Goal: Book appointment/travel/reservation

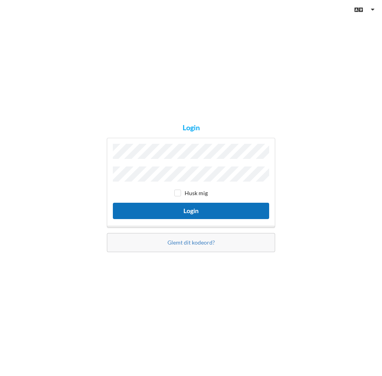
click at [194, 209] on button "Login" at bounding box center [191, 211] width 156 height 16
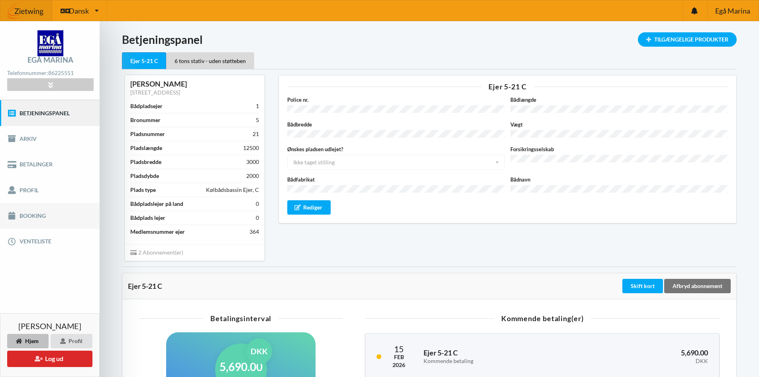
click at [40, 216] on link "Booking" at bounding box center [50, 216] width 100 height 26
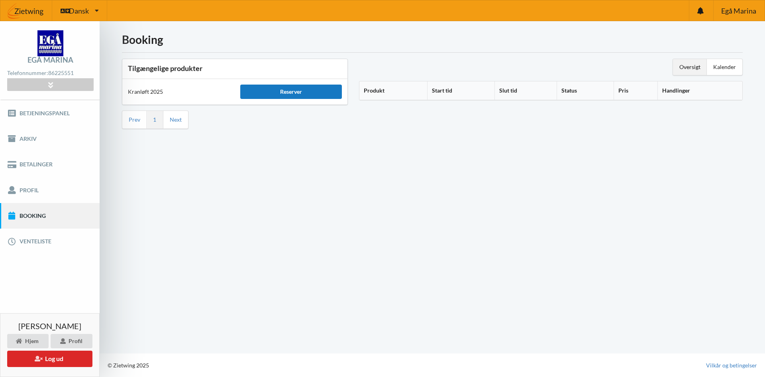
click at [292, 92] on div "Reserver" at bounding box center [290, 91] width 101 height 14
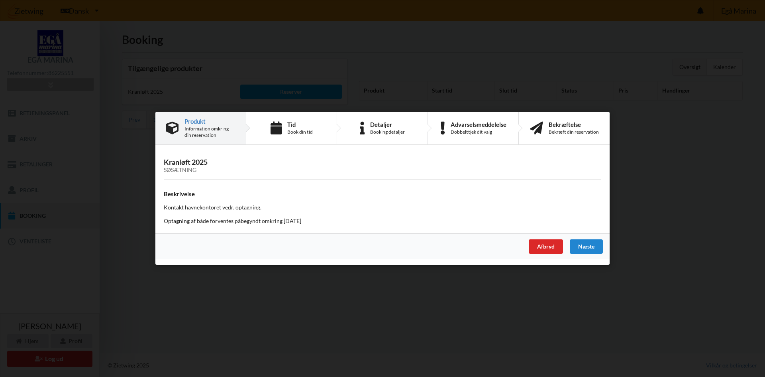
click at [190, 170] on div "Søsætning" at bounding box center [383, 170] width 438 height 7
click at [202, 136] on div "Information omkring din reservation" at bounding box center [209, 132] width 51 height 13
click at [381, 244] on div "Afbryd" at bounding box center [546, 246] width 34 height 14
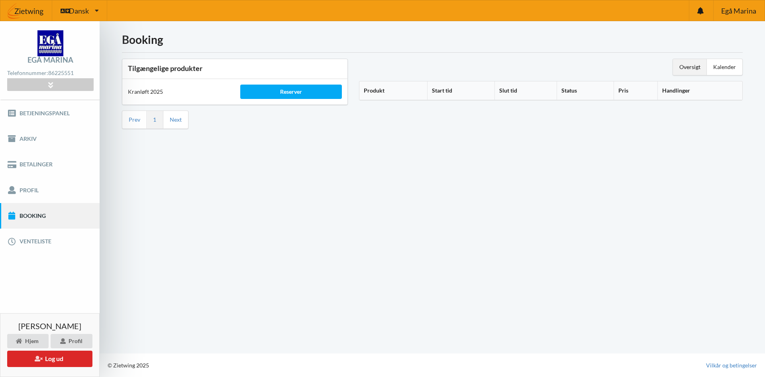
click at [381, 88] on th "Produkt" at bounding box center [393, 90] width 68 height 19
click at [378, 89] on th "Produkt" at bounding box center [400, 90] width 82 height 19
click at [377, 88] on th "Produkt" at bounding box center [400, 90] width 82 height 19
click at [183, 118] on li "Next" at bounding box center [175, 120] width 25 height 18
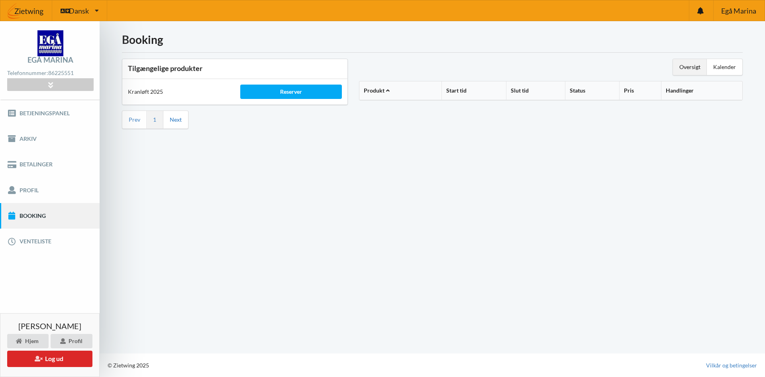
click at [179, 120] on link "Next" at bounding box center [176, 119] width 12 height 7
click at [381, 65] on div "Kalender" at bounding box center [724, 67] width 35 height 16
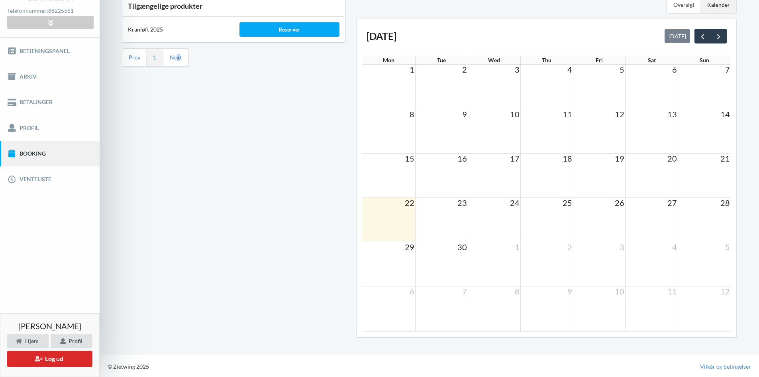
scroll to position [63, 0]
click at [381, 36] on span "next" at bounding box center [718, 35] width 8 height 8
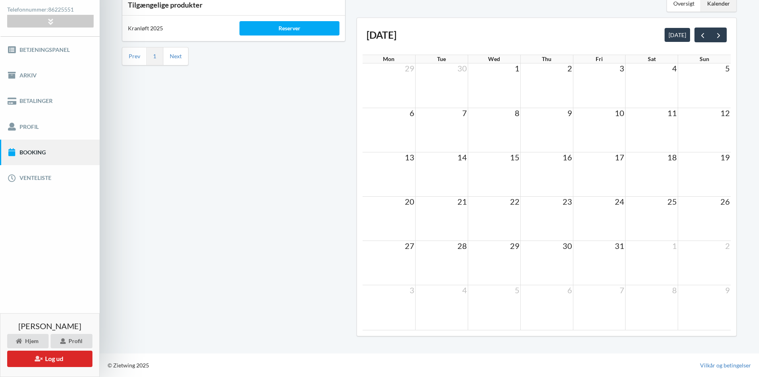
click at [381, 177] on td at bounding box center [494, 174] width 53 height 44
click at [381, 160] on span "15" at bounding box center [514, 157] width 11 height 10
click at [381, 158] on span "15" at bounding box center [514, 157] width 11 height 10
click at [286, 27] on div "Reserver" at bounding box center [289, 28] width 100 height 14
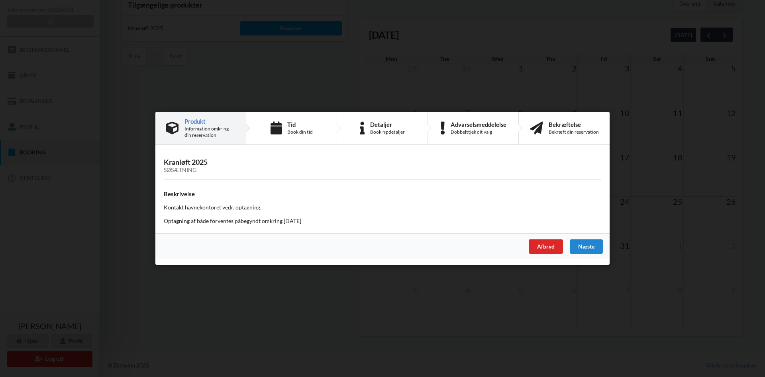
click at [186, 163] on h3 "Kranløft 2025 Søsætning" at bounding box center [383, 166] width 438 height 16
click at [284, 124] on div "Tid Book din tid" at bounding box center [291, 128] width 91 height 32
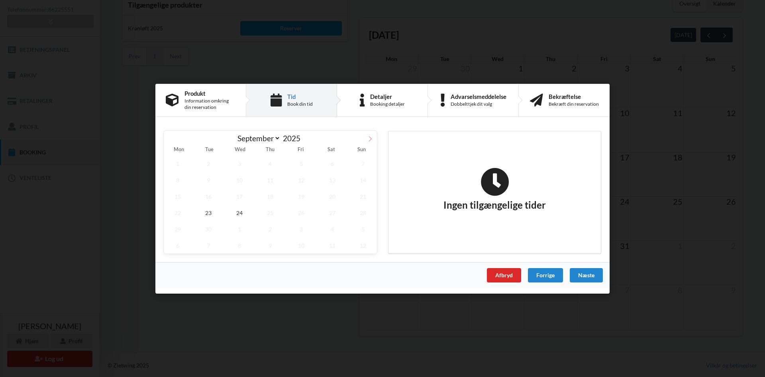
click at [372, 140] on span at bounding box center [370, 137] width 14 height 14
select select "9"
click at [231, 195] on span "15" at bounding box center [240, 196] width 28 height 16
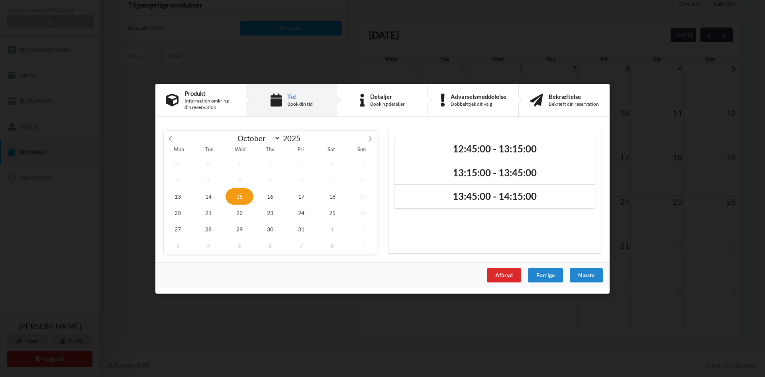
click at [381, 249] on div "12:45:00 - 13:15:00 13:15:00 - 13:45:00 13:45:00 - 14:15:00" at bounding box center [494, 191] width 213 height 123
click at [275, 195] on span "16" at bounding box center [271, 196] width 28 height 16
click at [240, 195] on span "15" at bounding box center [240, 196] width 28 height 16
click at [212, 194] on span "14" at bounding box center [209, 196] width 28 height 16
click at [239, 198] on span "15" at bounding box center [240, 196] width 28 height 16
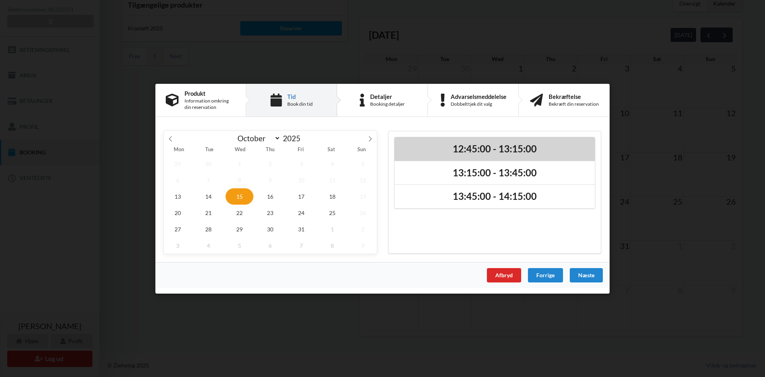
click at [381, 143] on h2 "12:45:00 - 13:15:00" at bounding box center [494, 148] width 189 height 12
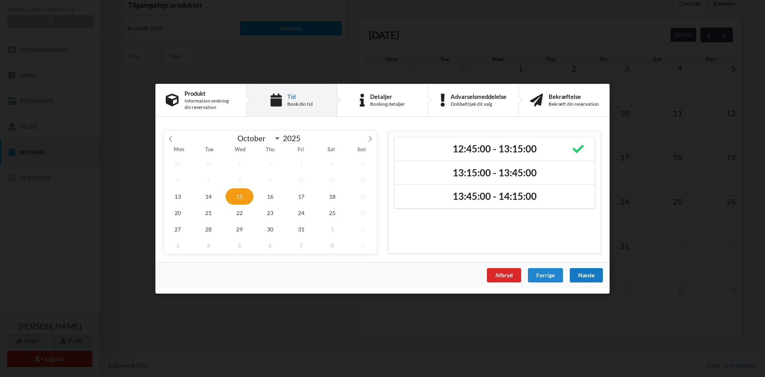
click at [381, 273] on div "Næste" at bounding box center [586, 274] width 33 height 14
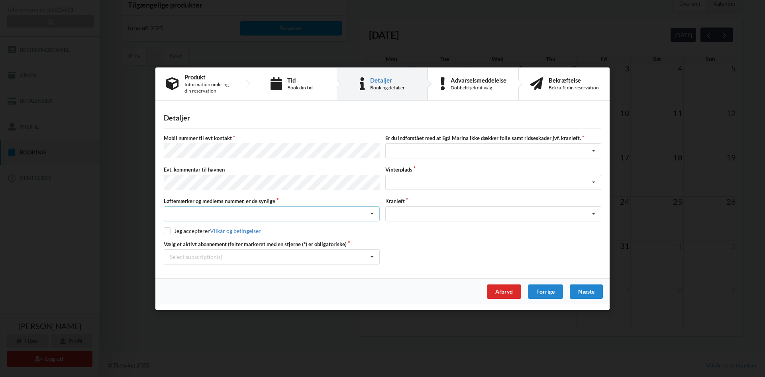
click at [351, 206] on div "Nej, jeg kontakter havnekontoret inden løftet Ja, mine mærker er synlige og int…" at bounding box center [272, 213] width 216 height 15
click at [341, 235] on div "Ja, mine mærker er synlige og intakte" at bounding box center [271, 242] width 215 height 15
click at [350, 253] on div "Select subscription(s) * Ejer 5-21 C * 6 tons stativ - uden støtteben" at bounding box center [272, 256] width 216 height 15
click at [347, 265] on div "* Ejer 5-21 C" at bounding box center [271, 270] width 215 height 15
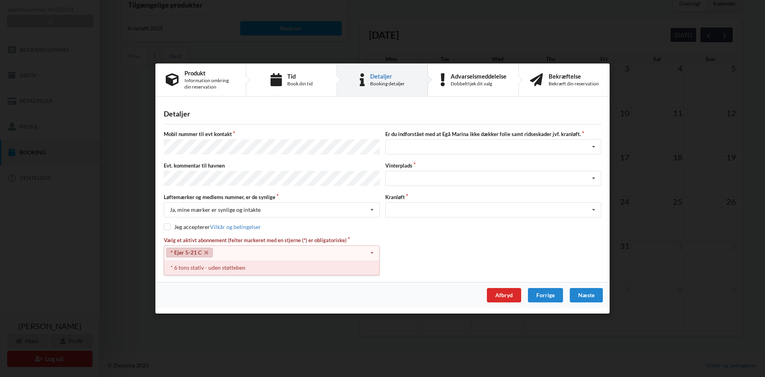
click at [332, 269] on div "* 6 tons stativ - uden støtteben" at bounding box center [271, 267] width 215 height 15
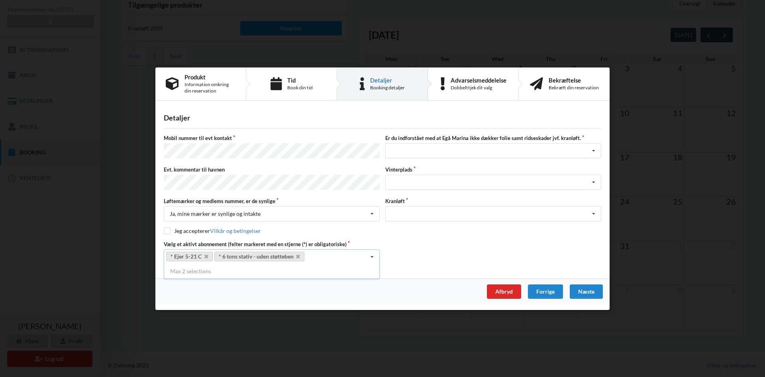
click at [381, 231] on div "Jeg accepterer Vilkår og betingelser" at bounding box center [383, 231] width 438 height 8
click at [168, 227] on input "checkbox" at bounding box center [167, 230] width 7 height 7
checkbox input "true"
click at [381, 184] on div "Landplads nr. 1 Landplads nr. 2 Landplads nr.3 Landplads nr. 4 Landplads nr. 5 …" at bounding box center [493, 182] width 216 height 15
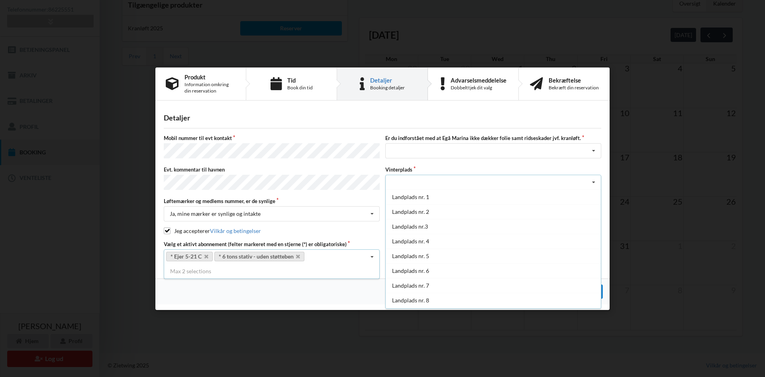
click at [381, 184] on div "Landplads nr. 1 Landplads nr. 2 Landplads nr.3 Landplads nr. 4 Landplads nr. 5 …" at bounding box center [493, 182] width 216 height 15
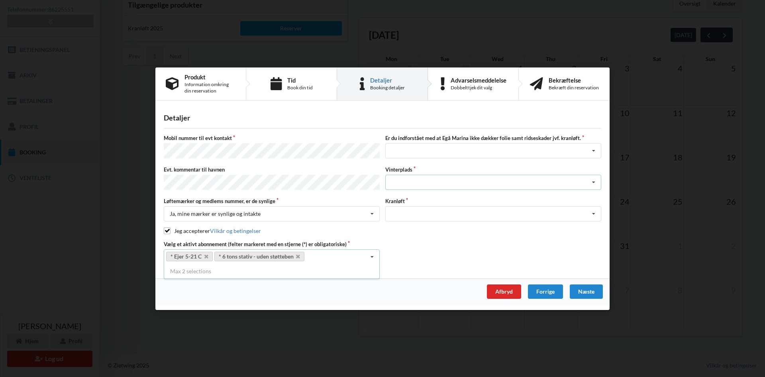
click at [381, 177] on div "Landplads nr. 1 Landplads nr. 2 Landplads nr.3 Landplads nr. 4 Landplads nr. 5 …" at bounding box center [493, 182] width 216 height 15
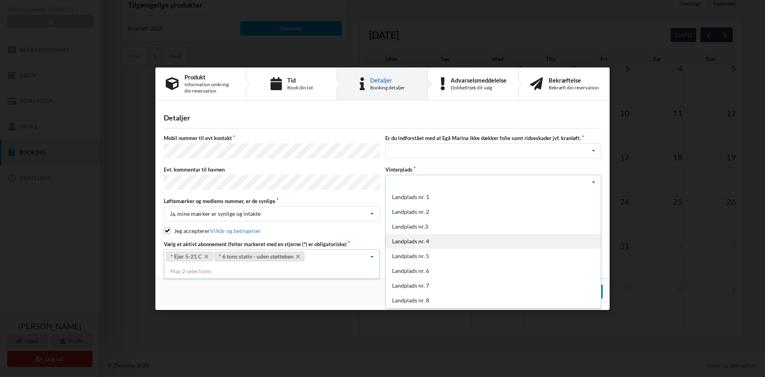
click at [381, 236] on div "Landplads nr. 4" at bounding box center [493, 241] width 215 height 15
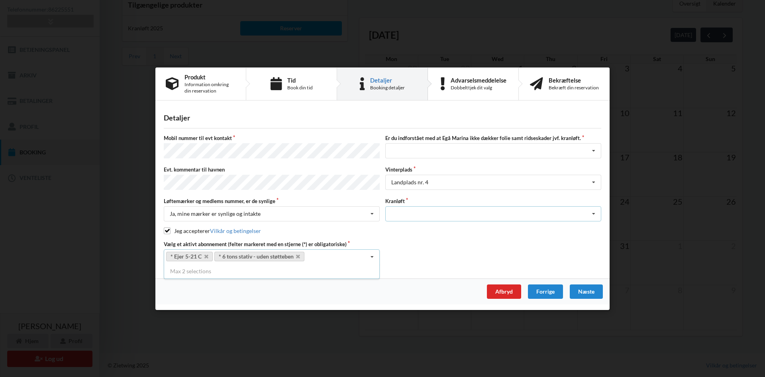
click at [381, 206] on div "Optagning" at bounding box center [493, 213] width 216 height 15
click at [381, 225] on div "Optagning" at bounding box center [493, 228] width 215 height 15
click at [381, 147] on div "Jeg har tæpper med og tager selv ansvaret for eventuelle folie samt ridseskader…" at bounding box center [493, 150] width 216 height 15
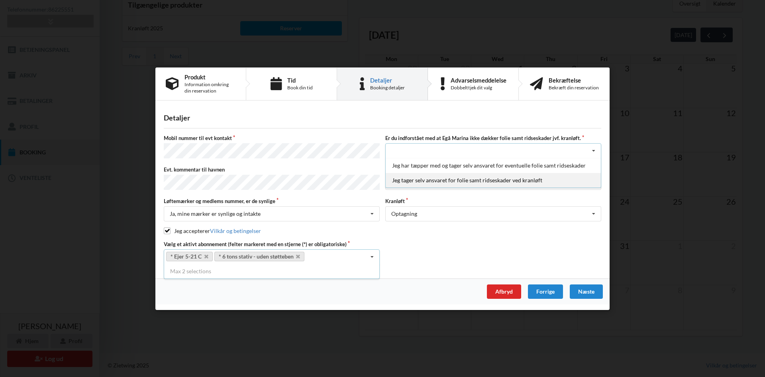
click at [381, 182] on div "Jeg tager selv ansvaret for folie samt ridseskader ved kranløft" at bounding box center [493, 180] width 215 height 15
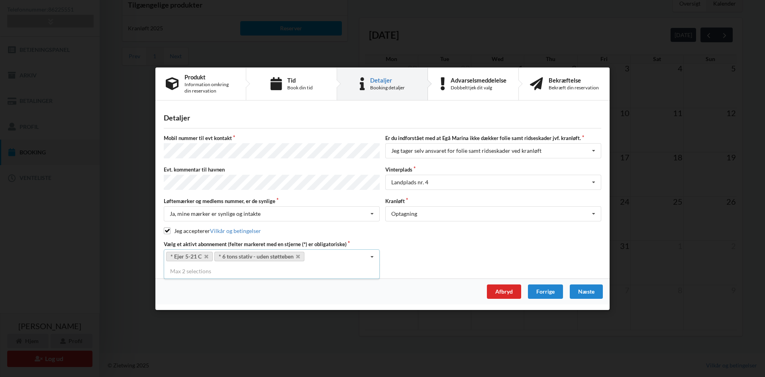
click at [381, 289] on div "Næste" at bounding box center [586, 291] width 33 height 14
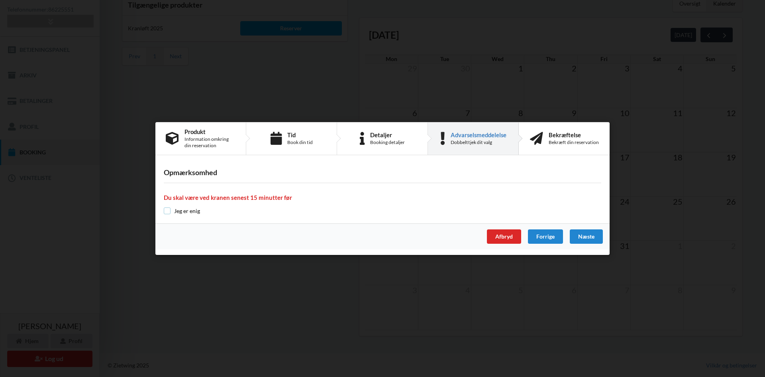
click at [164, 209] on input "checkbox" at bounding box center [167, 210] width 7 height 7
checkbox input "true"
click at [381, 232] on div "Næste" at bounding box center [586, 236] width 33 height 14
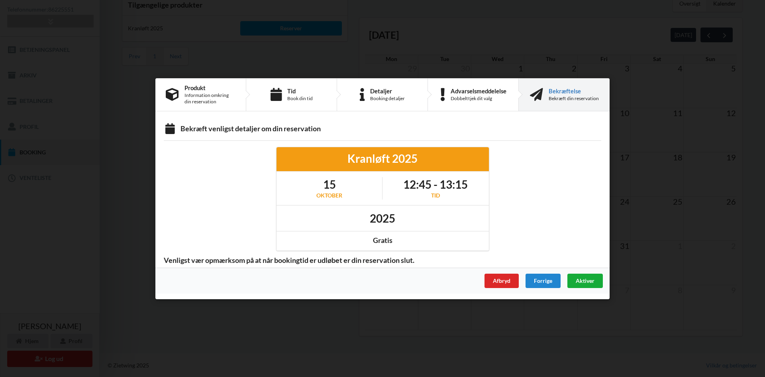
click at [381, 280] on span "Aktiver" at bounding box center [585, 280] width 19 height 7
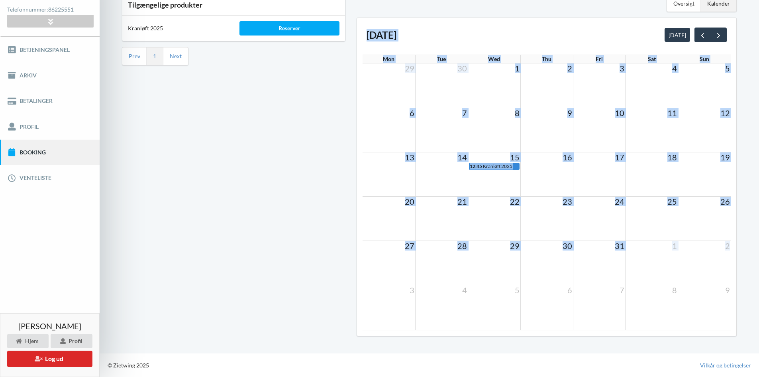
drag, startPoint x: 542, startPoint y: 326, endPoint x: 271, endPoint y: 310, distance: 271.1
click at [271, 310] on div "Tilgængelige produkter Kranløft 2025 Reserver Prev 1 Next Oversigt Kalender [DA…" at bounding box center [429, 168] width 626 height 357
click at [381, 306] on td at bounding box center [441, 307] width 53 height 45
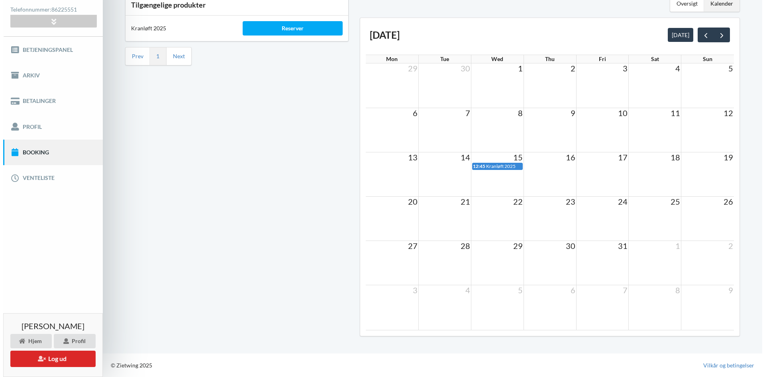
scroll to position [0, 0]
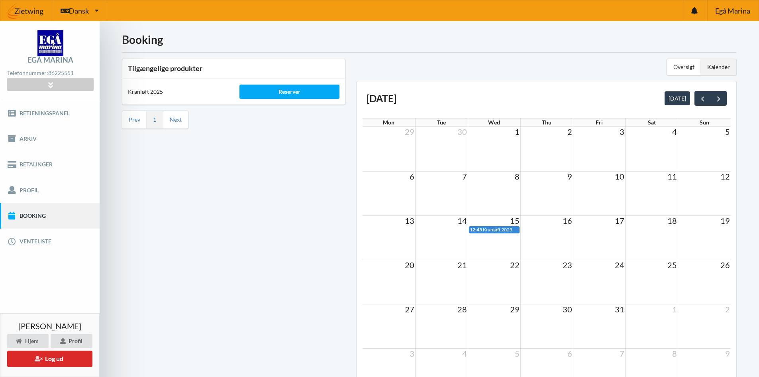
click at [171, 195] on div "Tilgængelige produkter Kranløft 2025 Reserver Prev 1 Next" at bounding box center [233, 231] width 235 height 357
click at [381, 68] on div "Kalender" at bounding box center [718, 67] width 35 height 16
click at [381, 63] on div "Kalender" at bounding box center [718, 67] width 35 height 16
click at [381, 64] on div "Oversigt" at bounding box center [684, 67] width 34 height 16
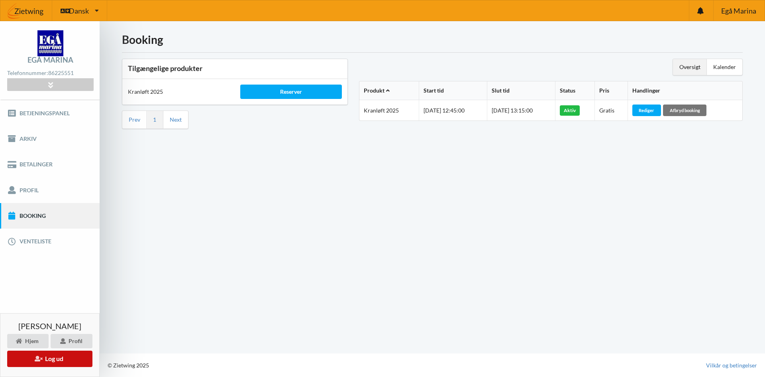
click at [57, 357] on button "Log ud" at bounding box center [49, 358] width 85 height 16
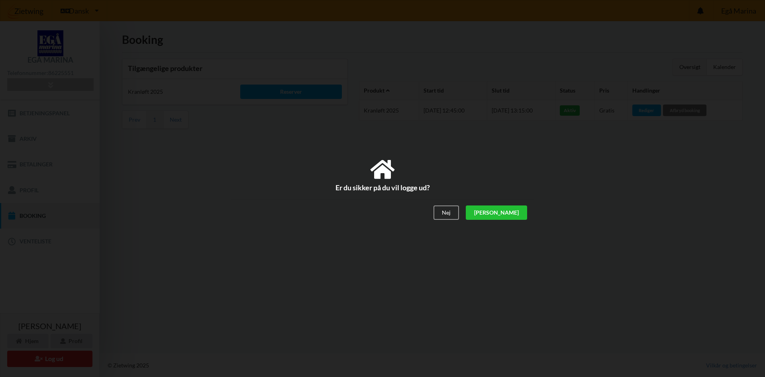
click at [381, 215] on div "[PERSON_NAME]" at bounding box center [496, 212] width 61 height 14
